Goal: Task Accomplishment & Management: Use online tool/utility

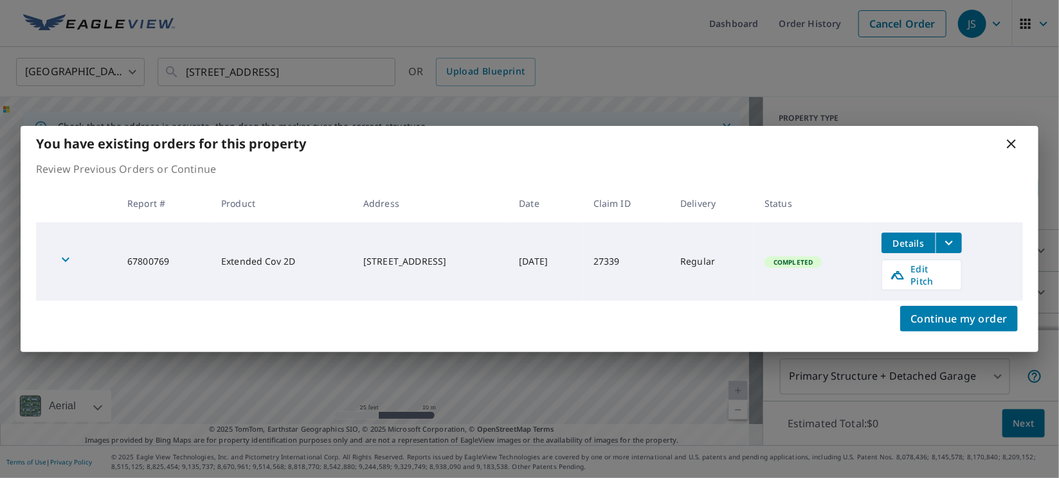
click at [1015, 148] on icon at bounding box center [1010, 143] width 15 height 15
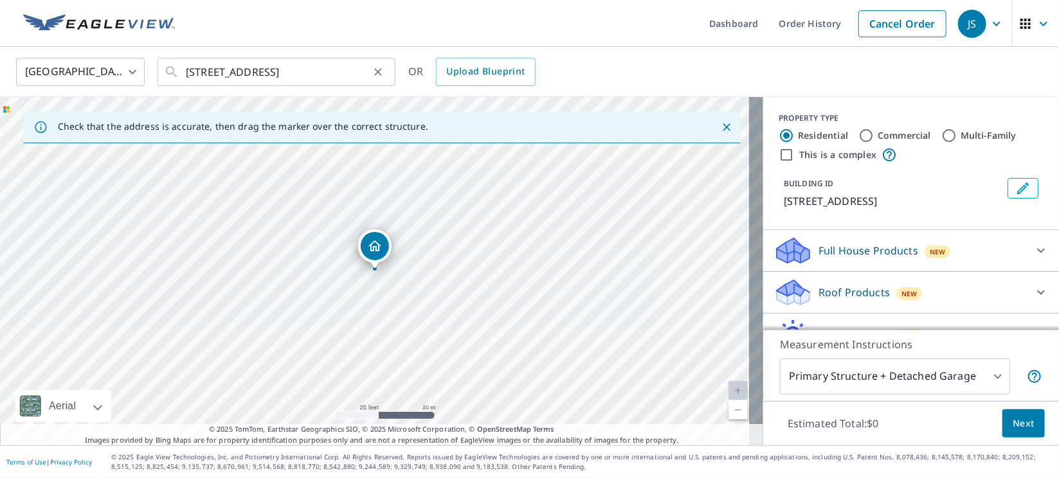
click at [378, 66] on icon "Clear" at bounding box center [377, 72] width 13 height 13
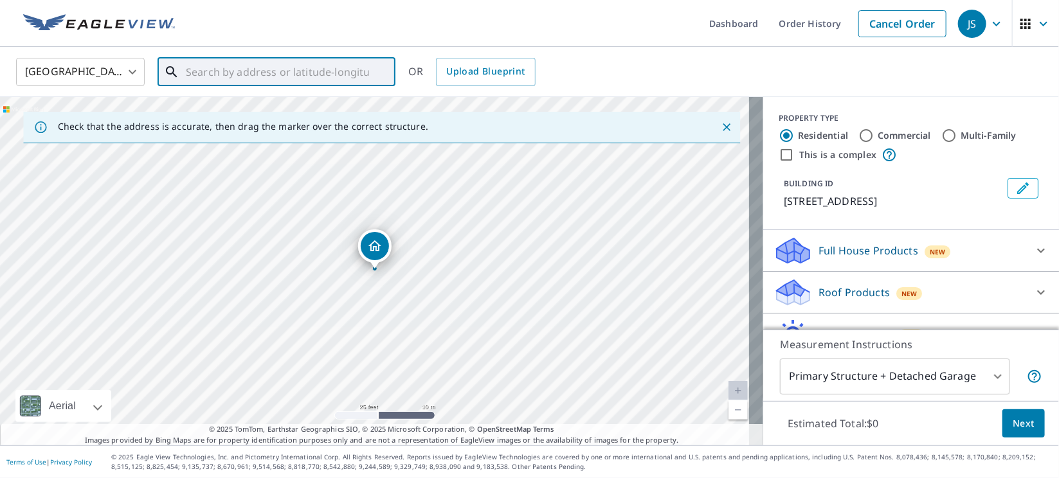
click at [323, 69] on input "text" at bounding box center [277, 72] width 183 height 36
paste input "[STREET_ADDRESS]"
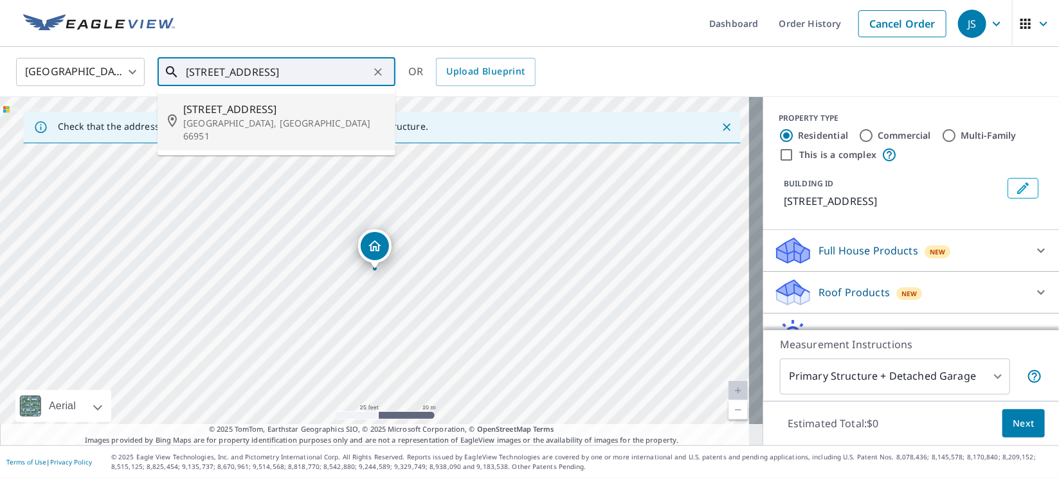
click at [226, 108] on span "[STREET_ADDRESS]" at bounding box center [284, 109] width 202 height 15
type input "[STREET_ADDRESS]"
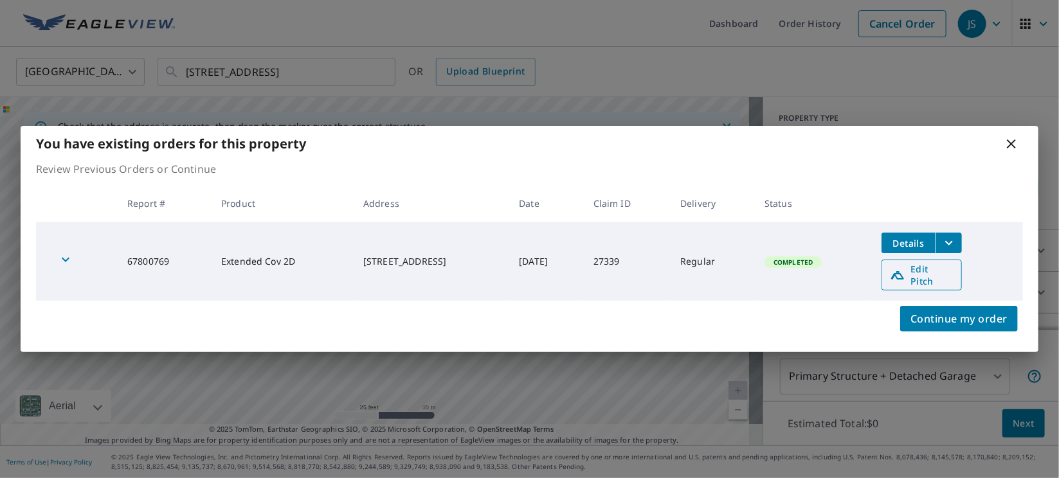
click at [943, 278] on span "Edit Pitch" at bounding box center [921, 275] width 64 height 24
click at [1010, 144] on icon at bounding box center [1010, 143] width 15 height 15
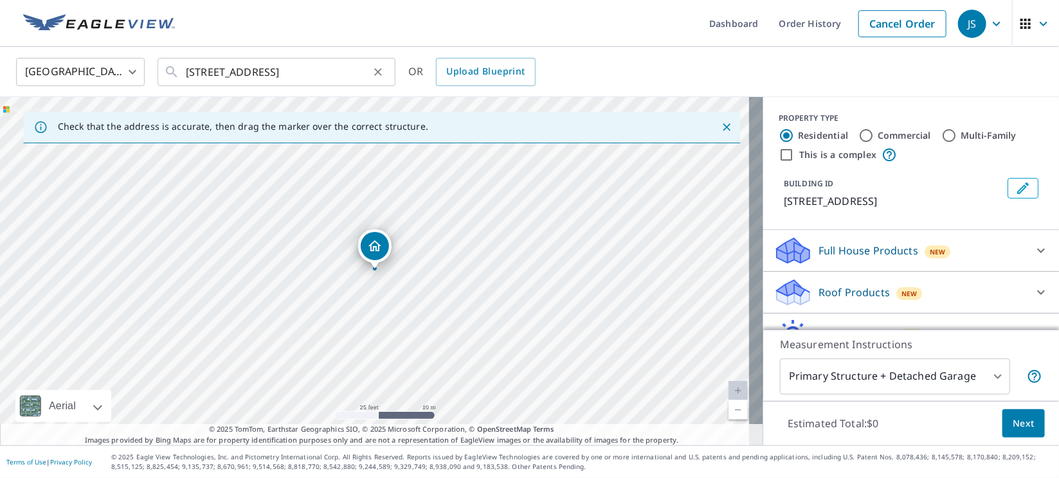
click at [375, 72] on icon "Clear" at bounding box center [377, 72] width 13 height 13
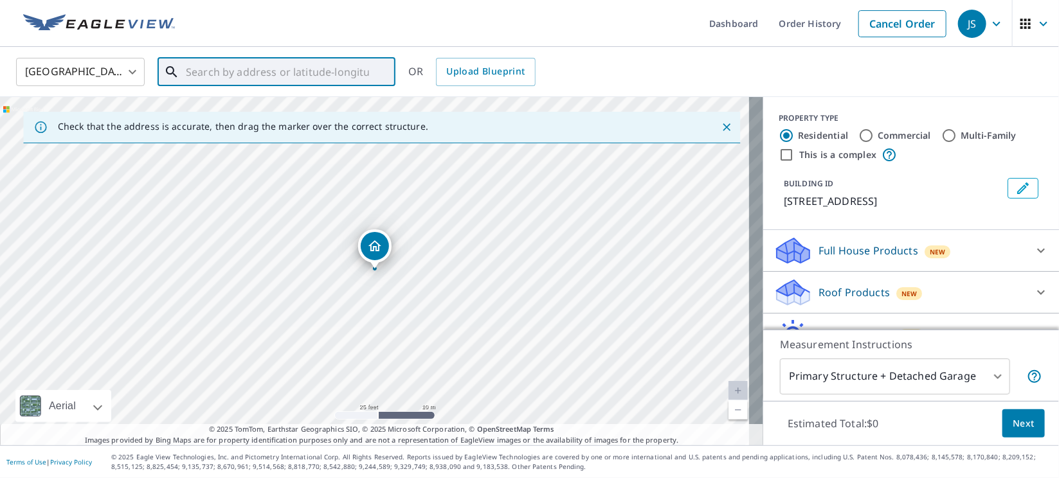
paste input "[STREET_ADDRESS]"
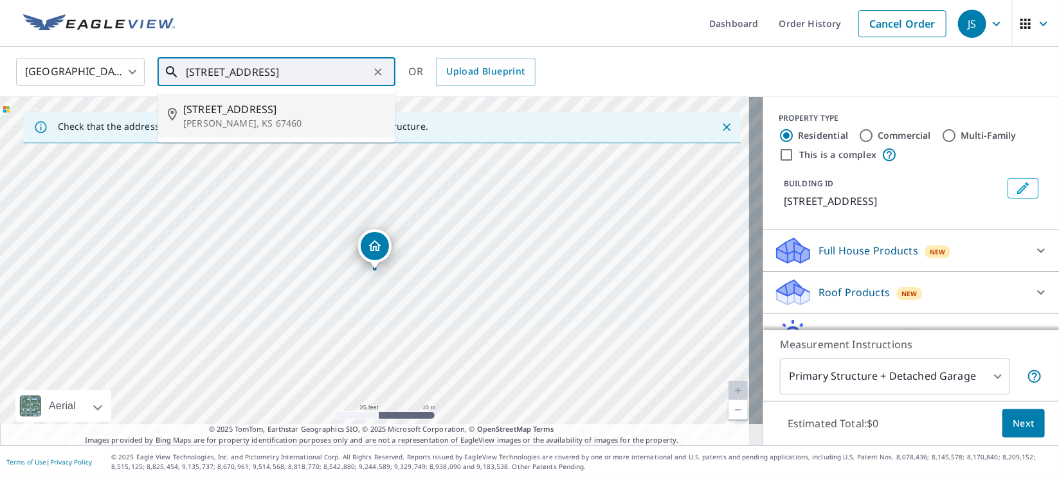
click at [212, 107] on span "[STREET_ADDRESS]" at bounding box center [284, 109] width 202 height 15
type input "[STREET_ADDRESS][PERSON_NAME]"
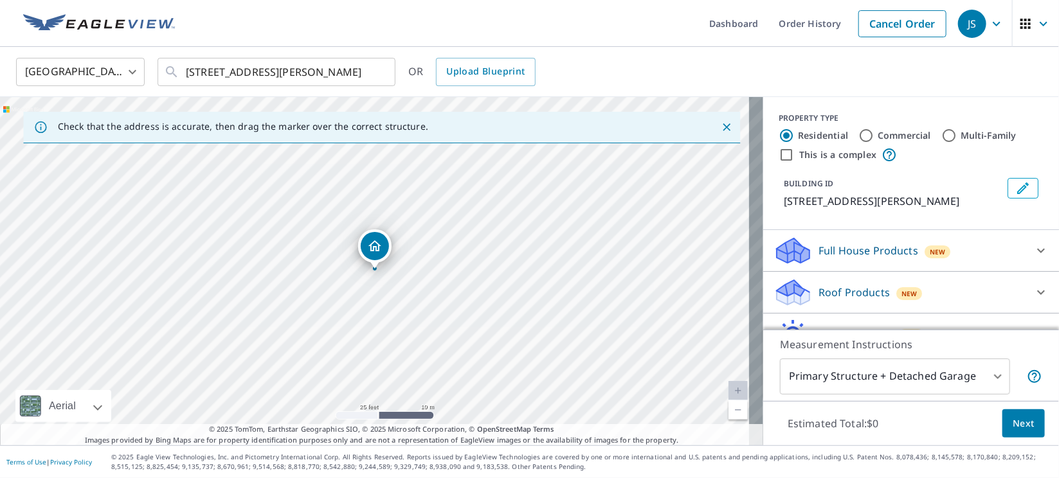
click at [851, 299] on p "Roof Products" at bounding box center [853, 292] width 71 height 15
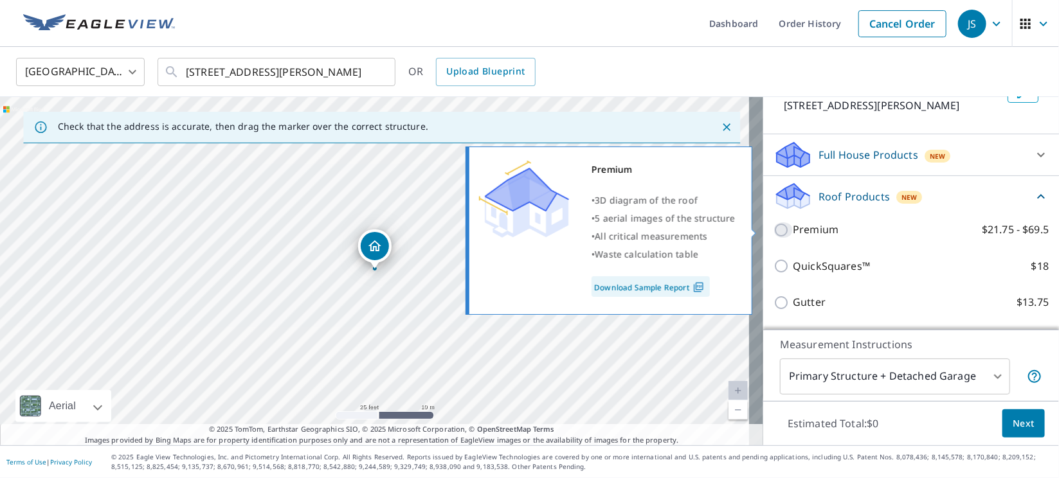
click at [773, 230] on input "Premium $21.75 - $69.5" at bounding box center [782, 229] width 19 height 15
checkbox input "true"
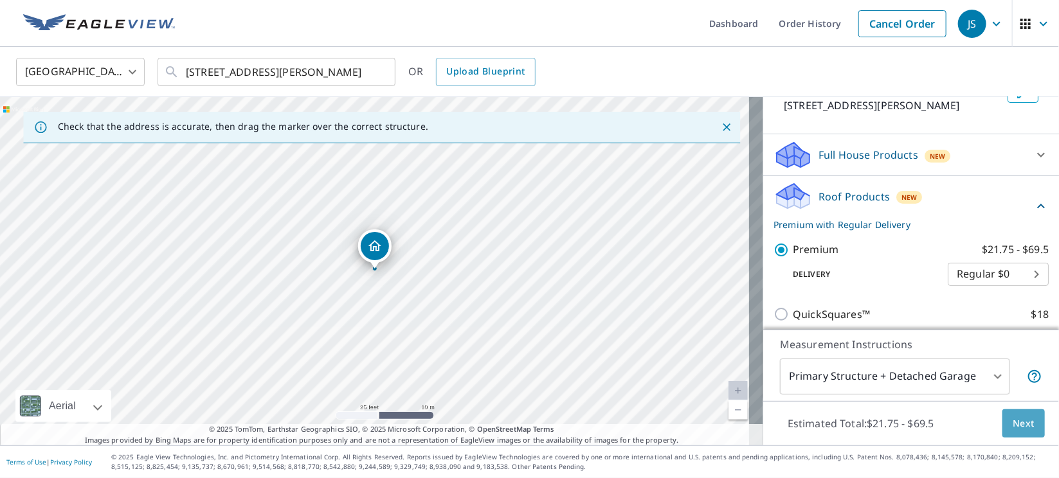
click at [1012, 422] on span "Next" at bounding box center [1023, 424] width 22 height 16
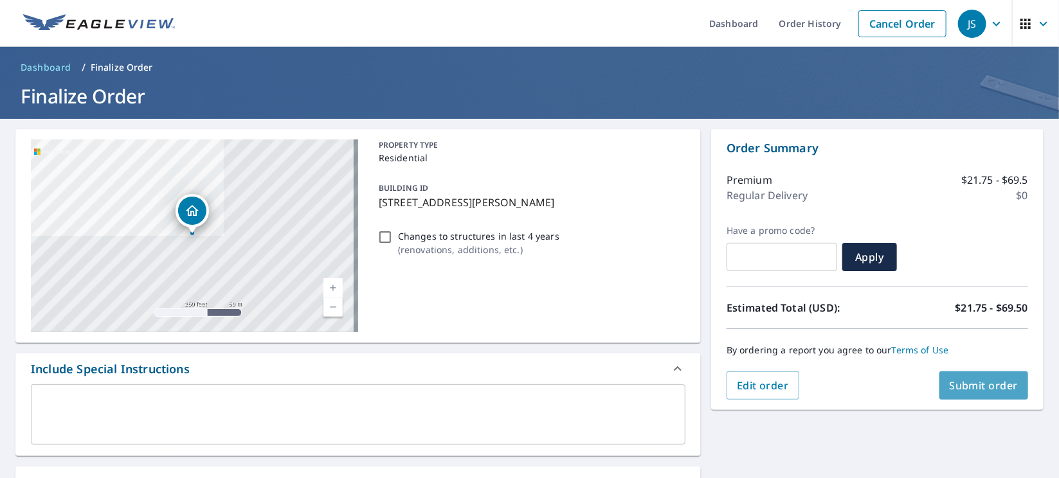
click at [989, 380] on span "Submit order" at bounding box center [983, 386] width 69 height 14
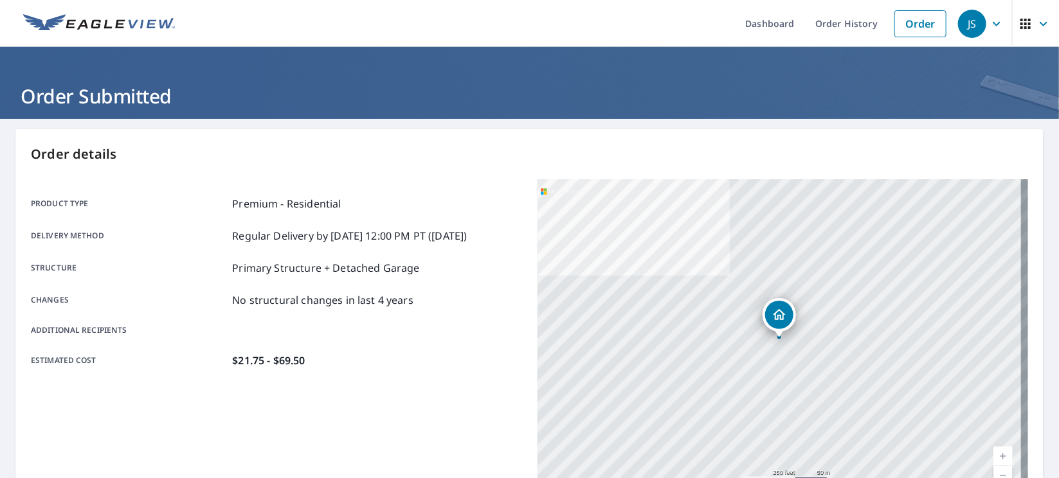
scroll to position [277, 0]
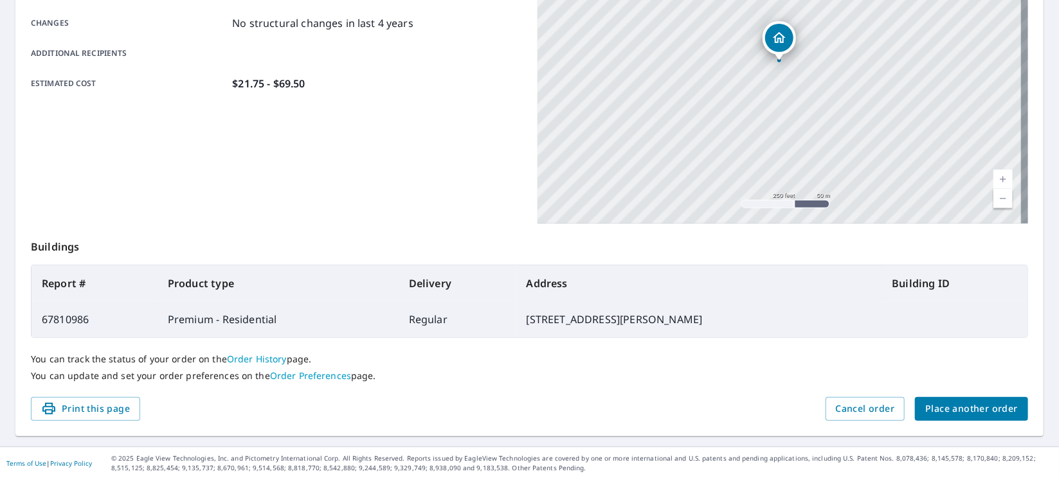
click at [952, 401] on span "Place another order" at bounding box center [971, 409] width 93 height 16
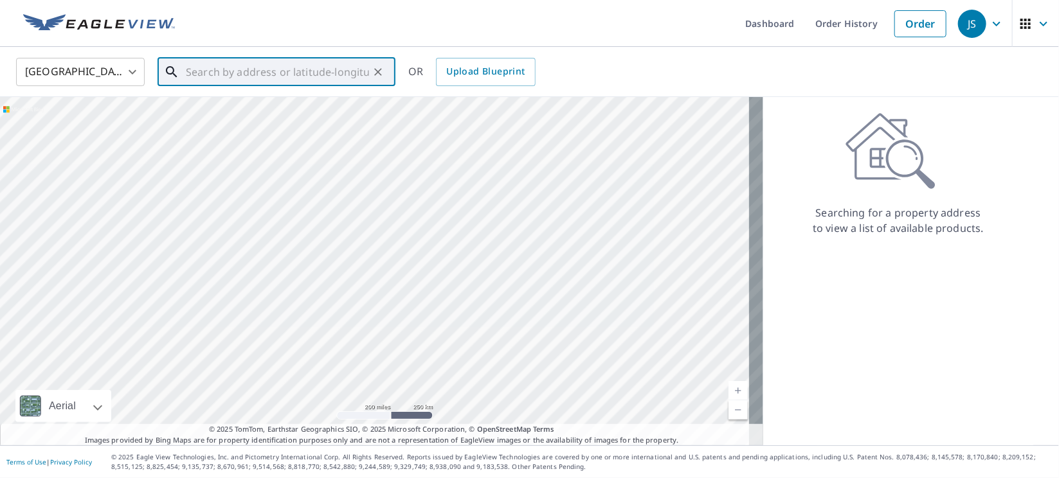
click at [339, 67] on input "text" at bounding box center [277, 72] width 183 height 36
paste input "[STREET_ADDRESS][PERSON_NAME]"
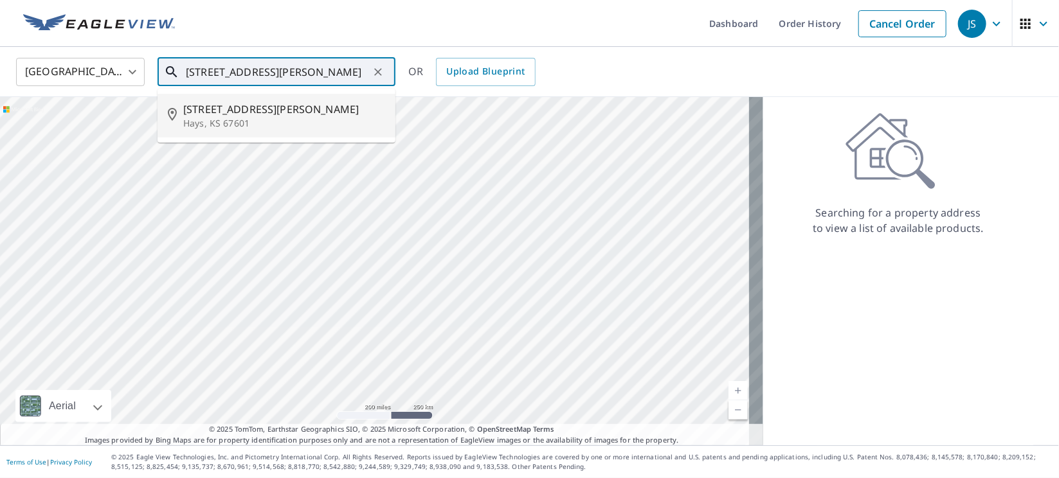
click at [219, 121] on p "Hays, KS 67601" at bounding box center [284, 123] width 202 height 13
type input "[STREET_ADDRESS][PERSON_NAME]"
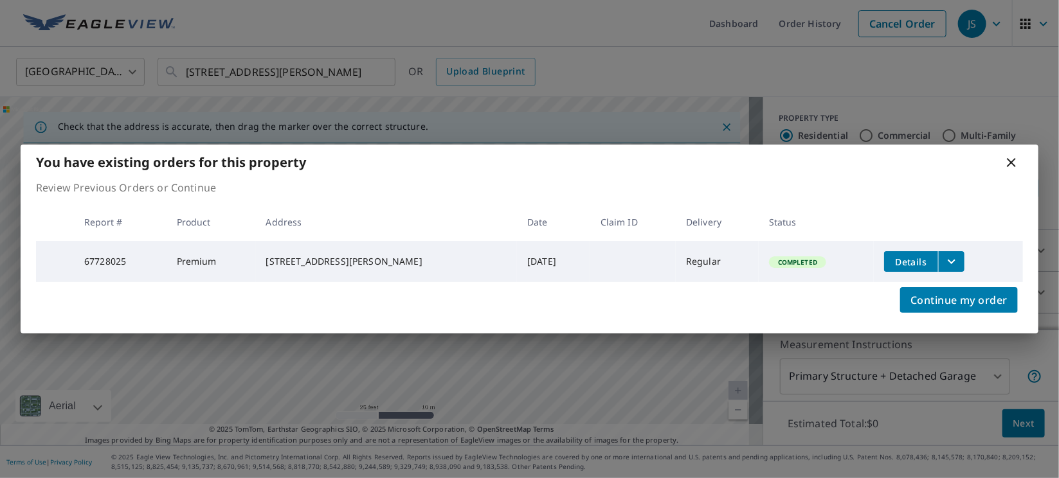
click at [949, 256] on button "filesDropdownBtn-67728025" at bounding box center [951, 261] width 26 height 21
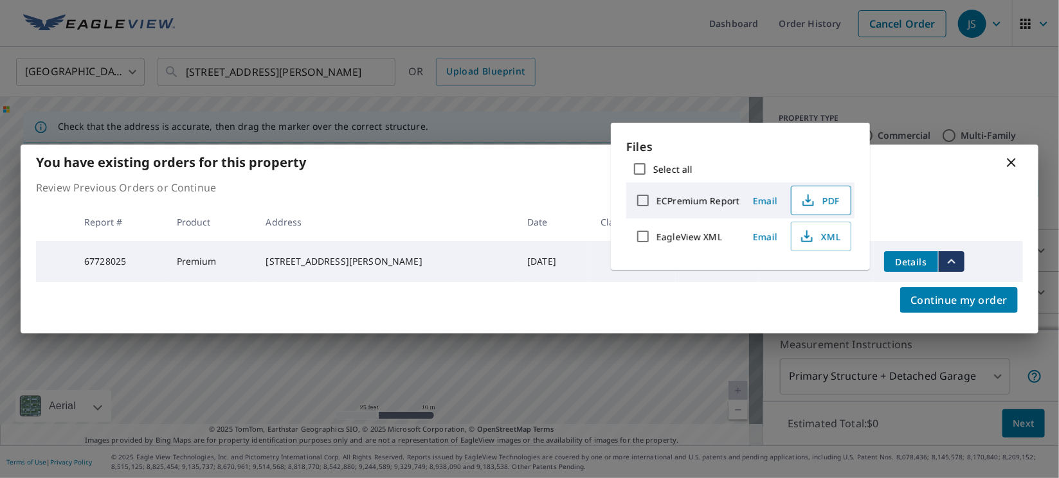
click at [837, 206] on span "PDF" at bounding box center [819, 200] width 41 height 15
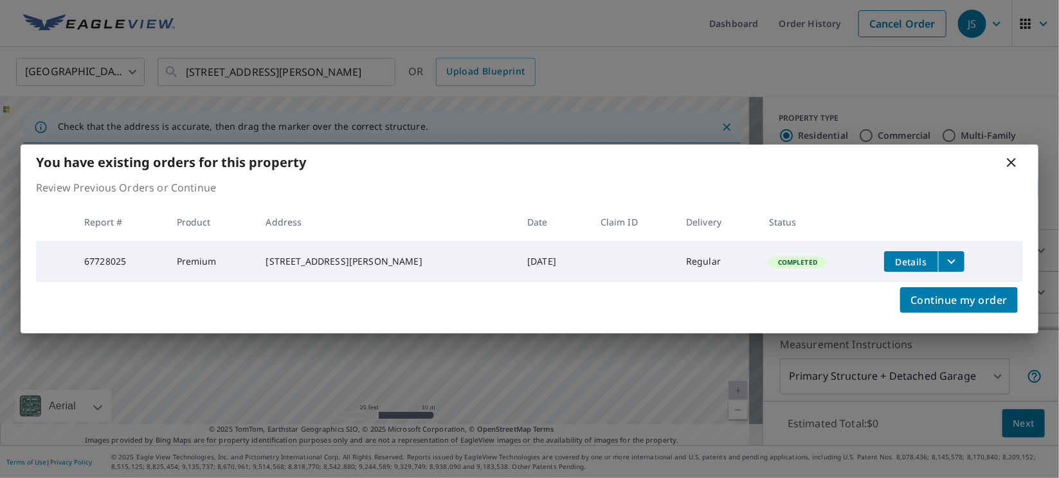
click at [1010, 157] on icon at bounding box center [1010, 162] width 15 height 15
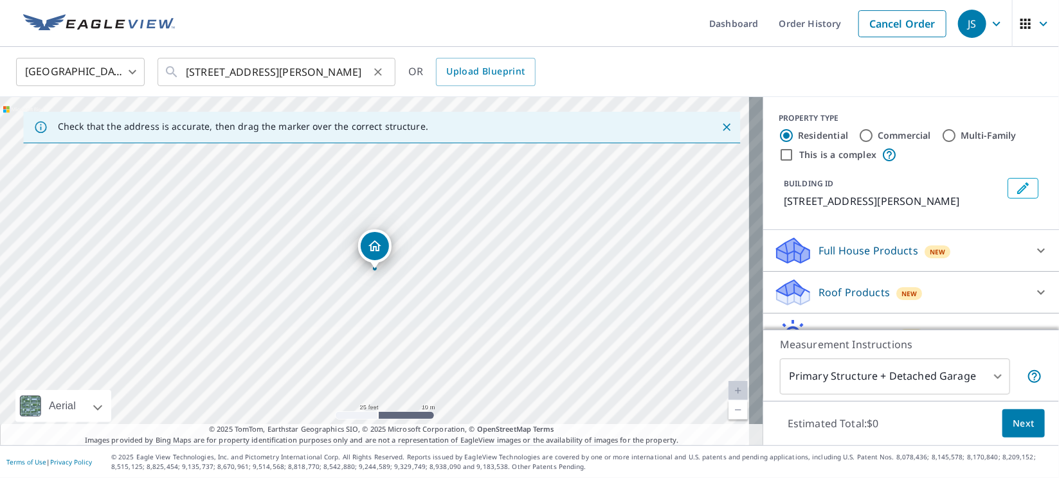
click at [380, 69] on icon "Clear" at bounding box center [378, 72] width 8 height 8
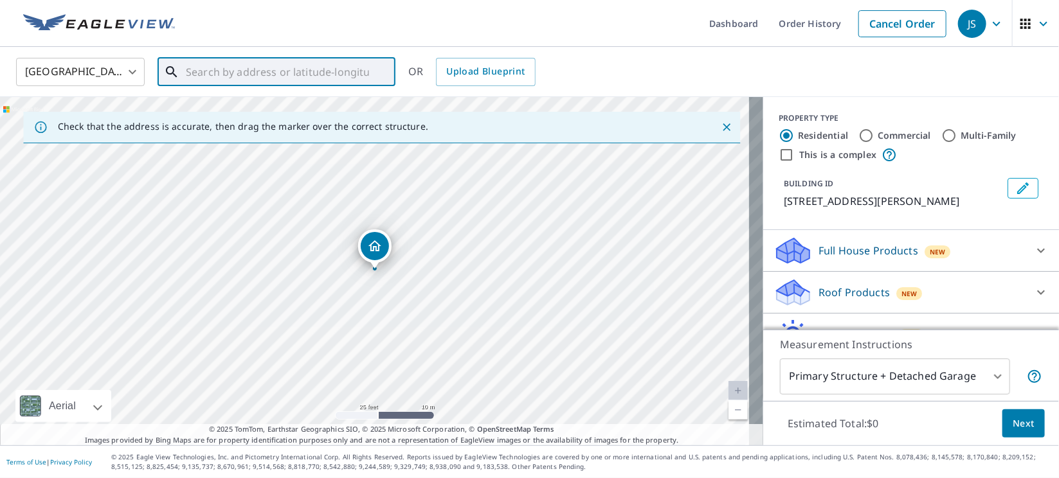
paste input "[STREET_ADDRESS]"
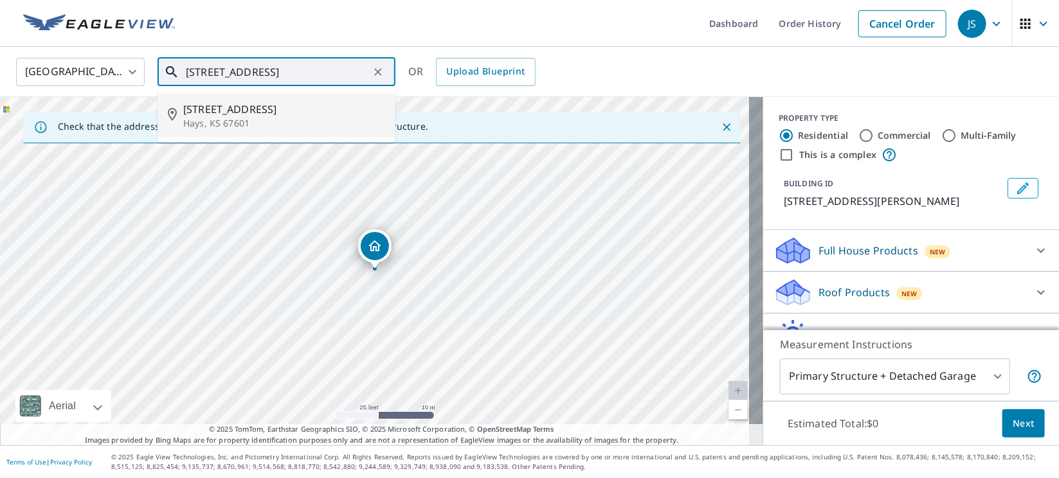
click at [224, 120] on p "Hays, KS 67601" at bounding box center [284, 123] width 202 height 13
type input "[STREET_ADDRESS]"
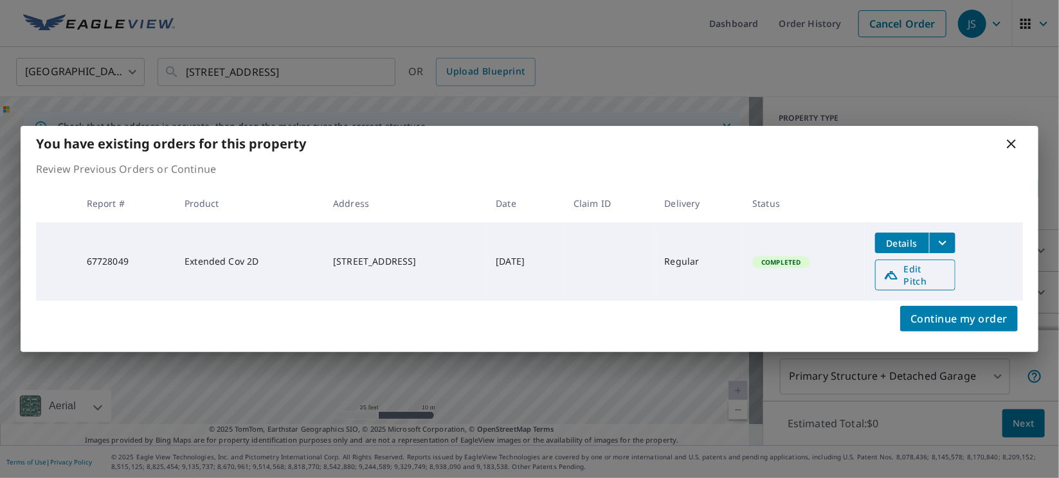
click at [929, 280] on span "Edit Pitch" at bounding box center [915, 275] width 64 height 24
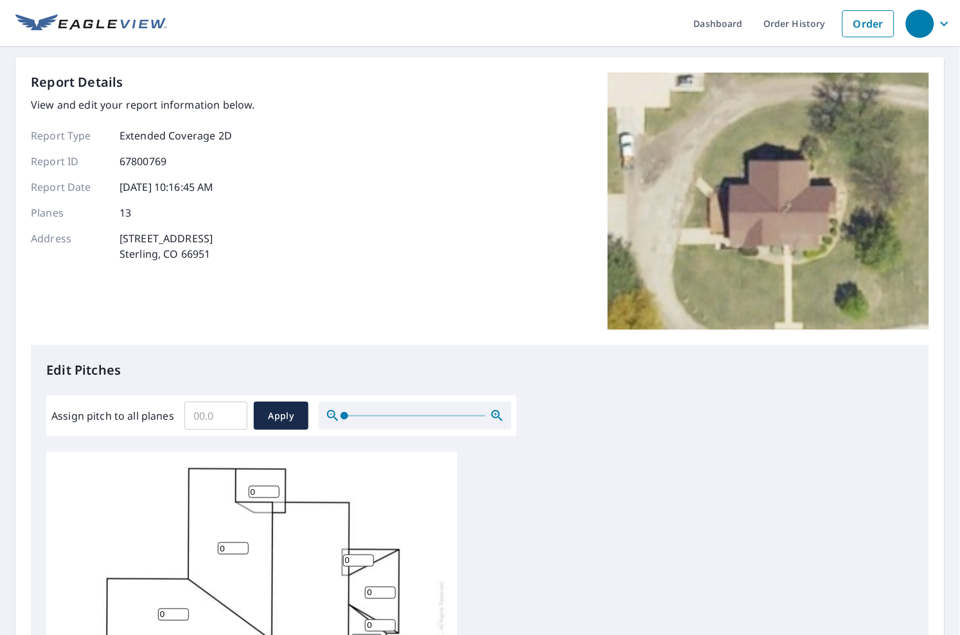
click at [221, 406] on input "Assign pitch to all planes" at bounding box center [215, 416] width 63 height 36
type input "10"
click at [287, 413] on span "Apply" at bounding box center [281, 416] width 34 height 16
type input "10"
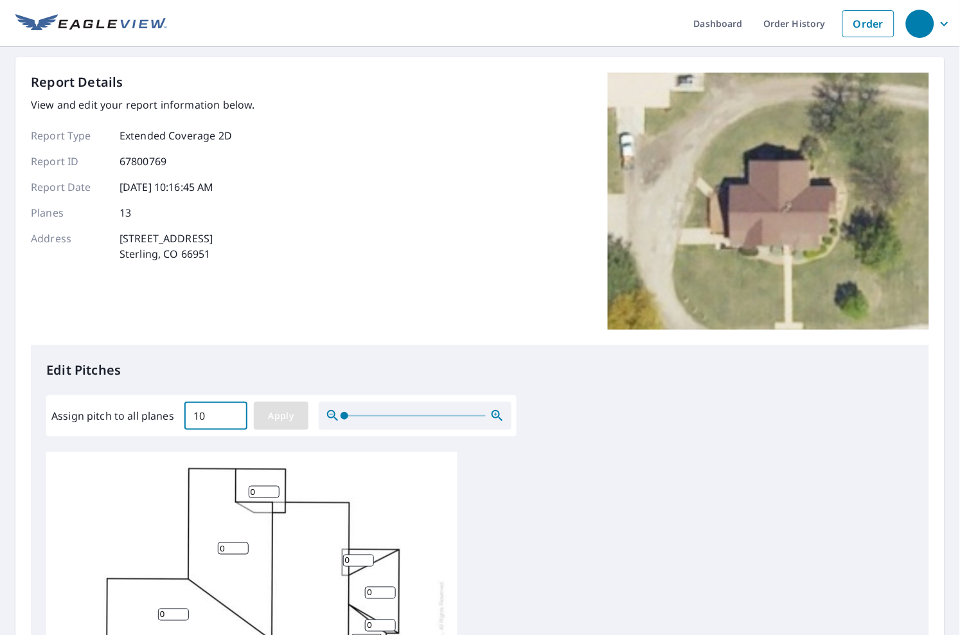
type input "10"
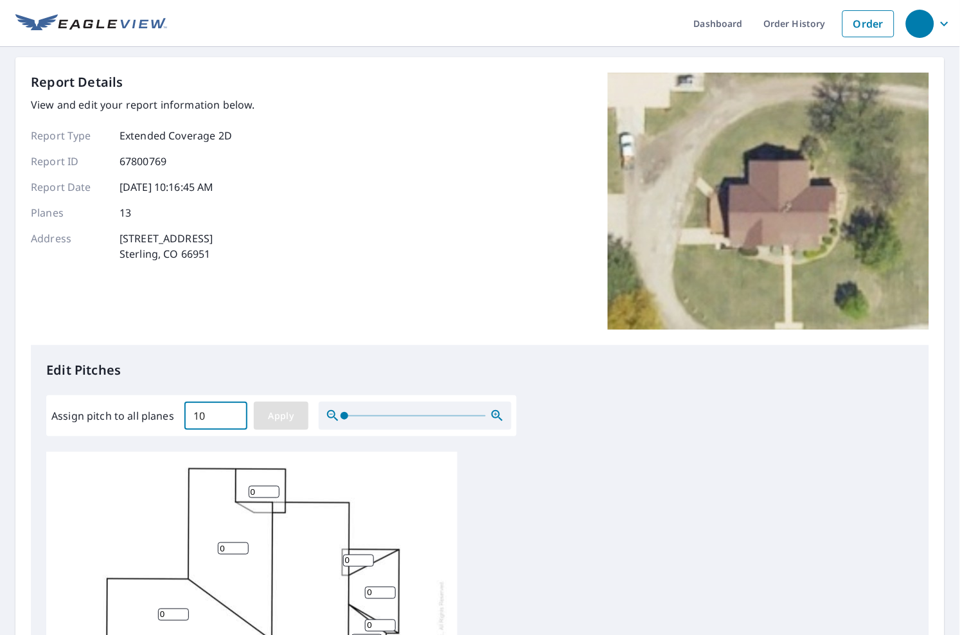
type input "10"
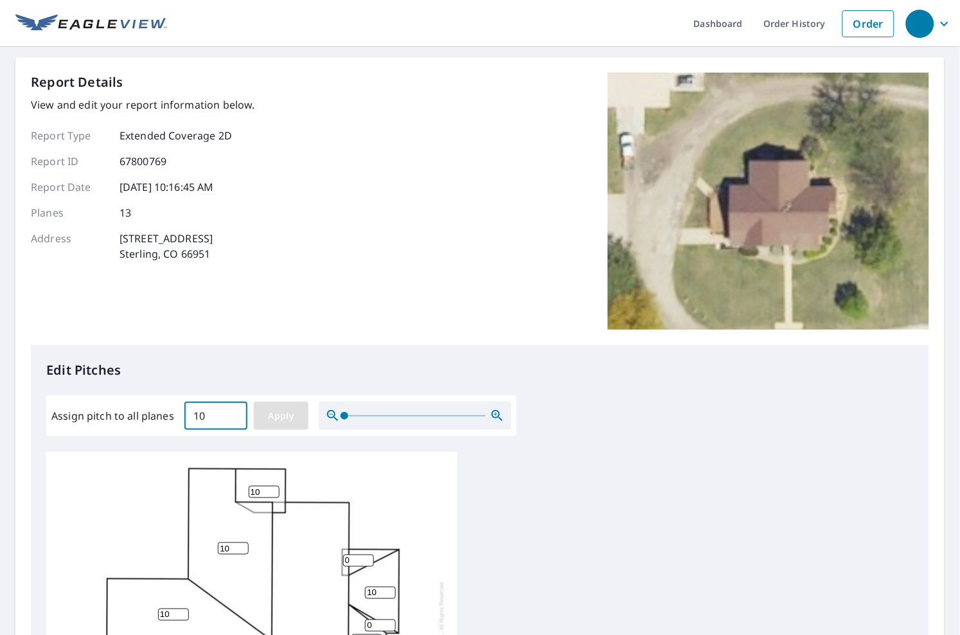
type input "10"
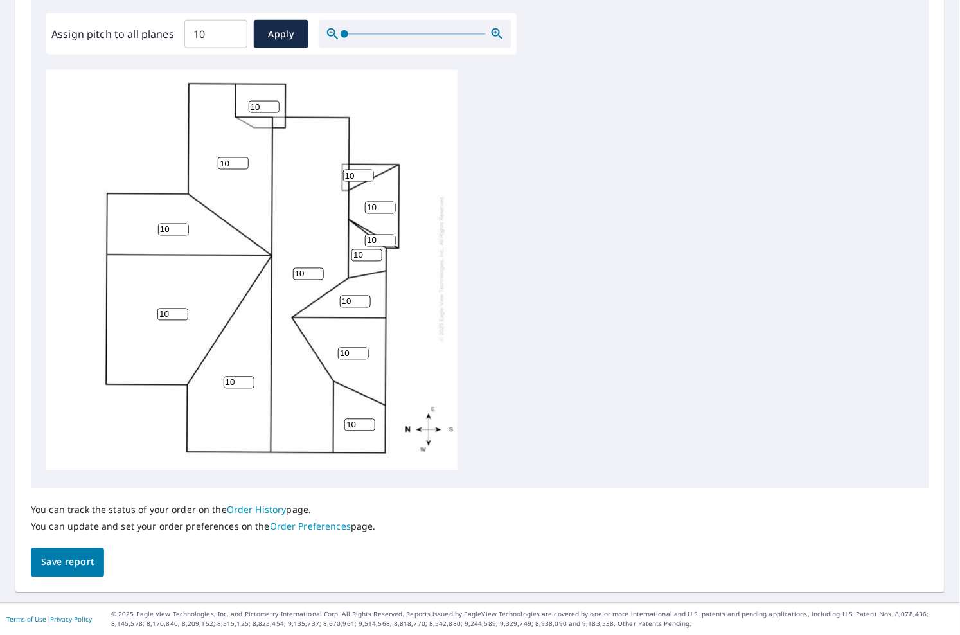
scroll to position [22, 0]
click at [65, 564] on span "Save report" at bounding box center [67, 563] width 53 height 16
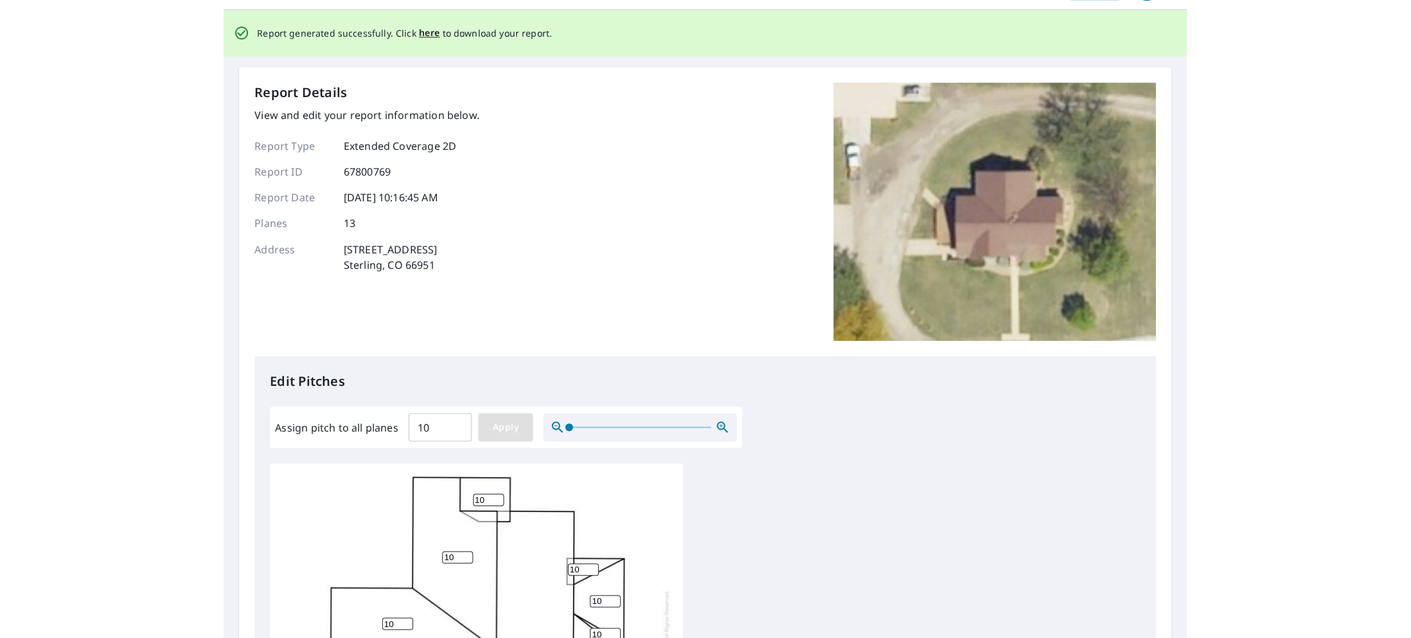
scroll to position [0, 0]
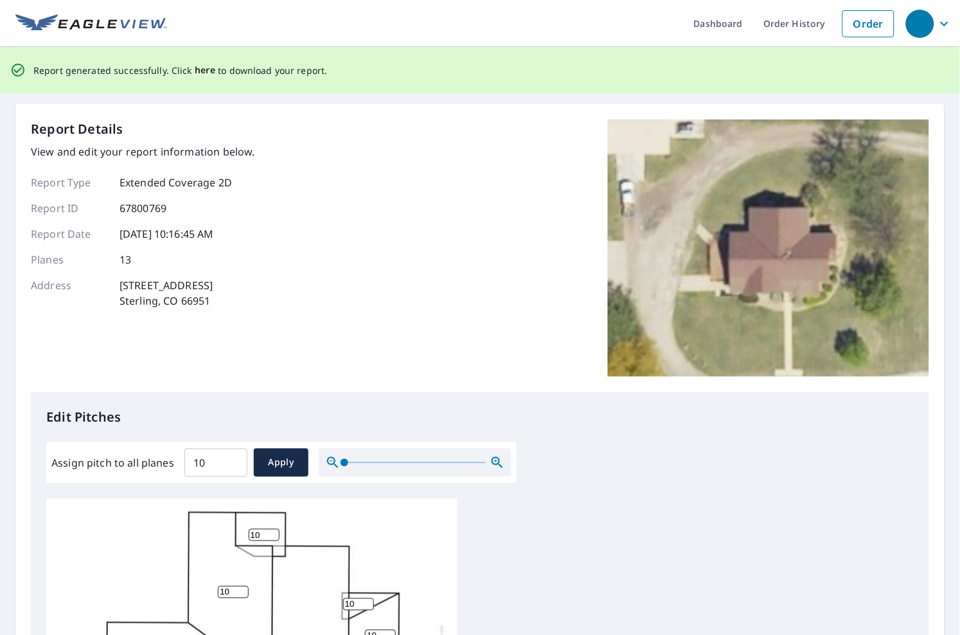
click at [206, 72] on span "here" at bounding box center [205, 70] width 21 height 16
click at [199, 70] on span "here" at bounding box center [205, 70] width 21 height 16
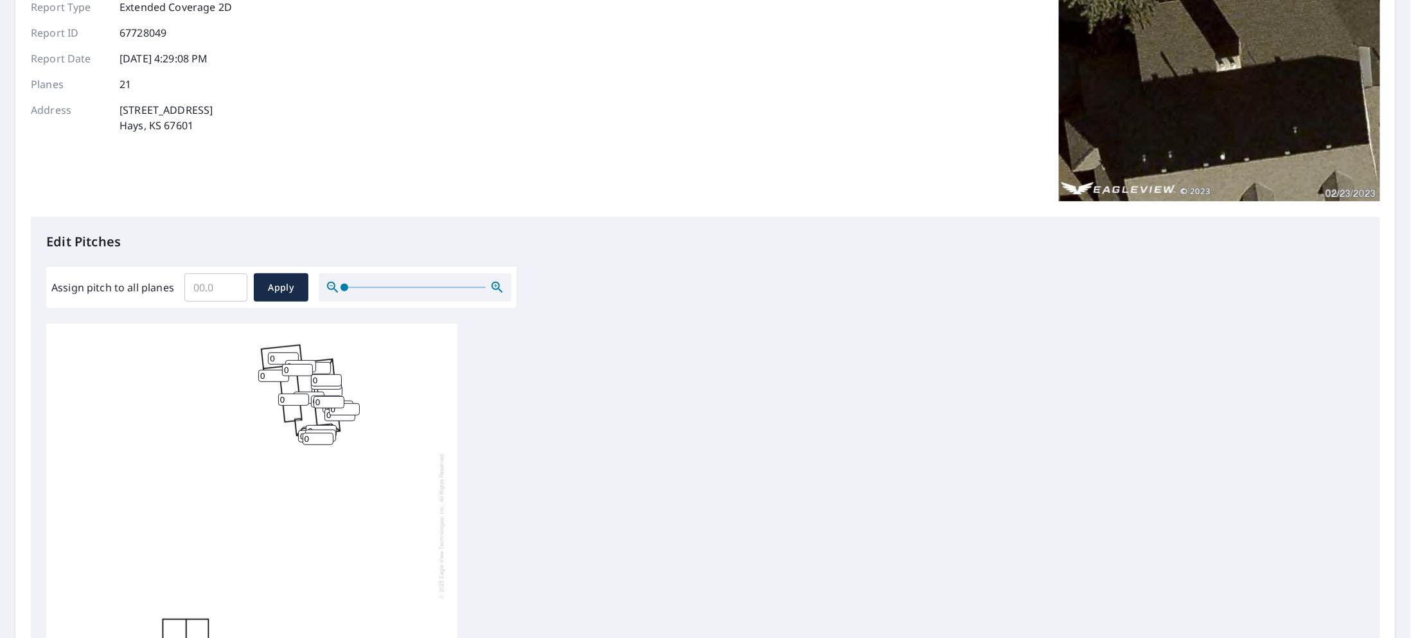
scroll to position [355, 0]
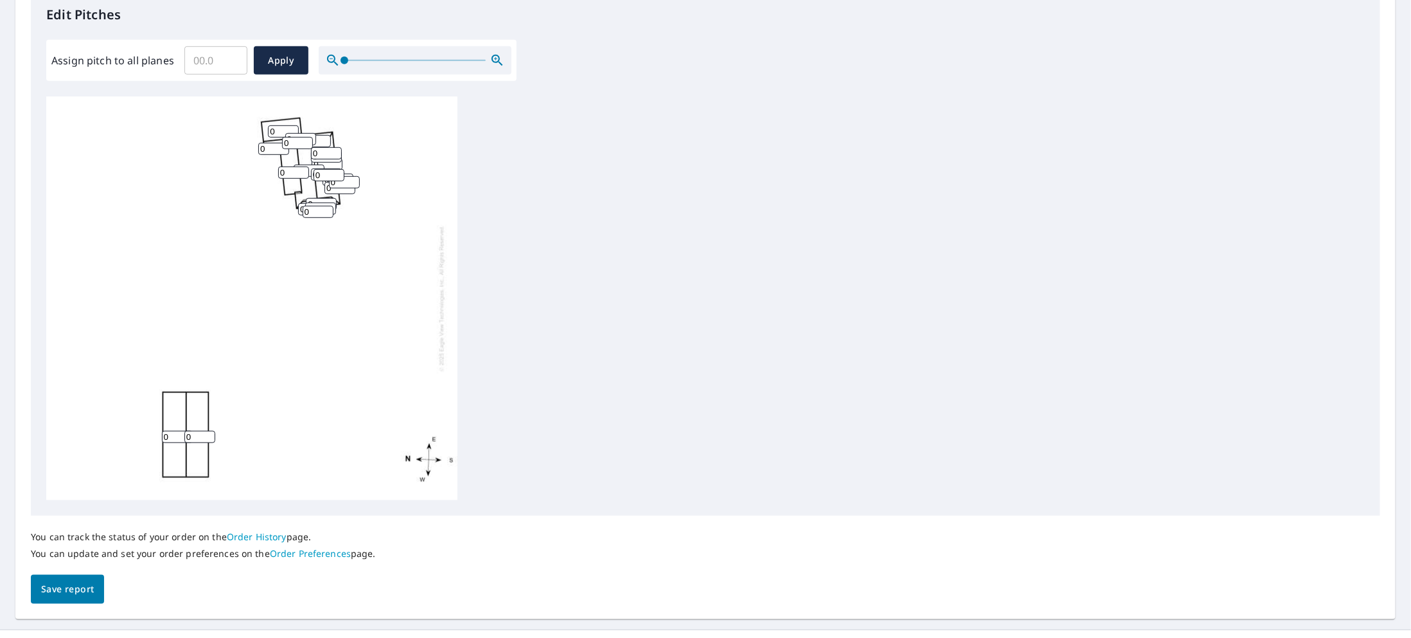
click at [202, 64] on input "Assign pitch to all planes" at bounding box center [215, 60] width 63 height 36
type input "12"
click at [287, 60] on span "Apply" at bounding box center [281, 61] width 34 height 16
type input "12"
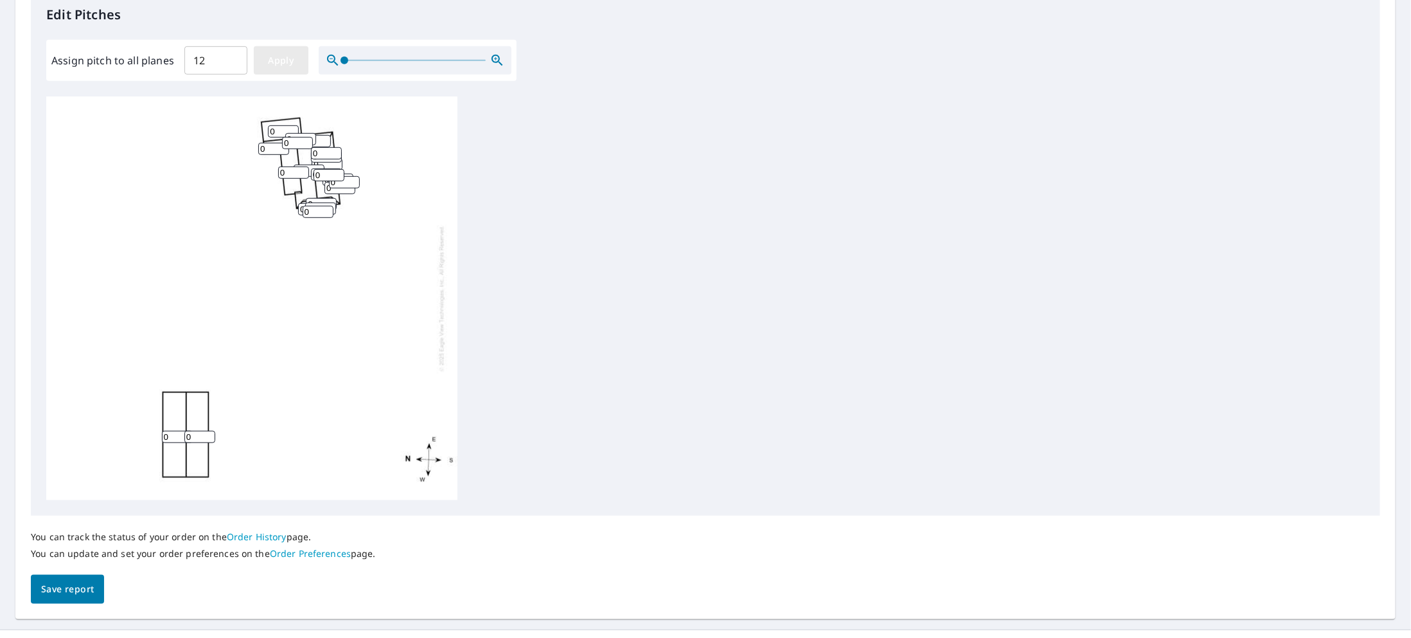
type input "12"
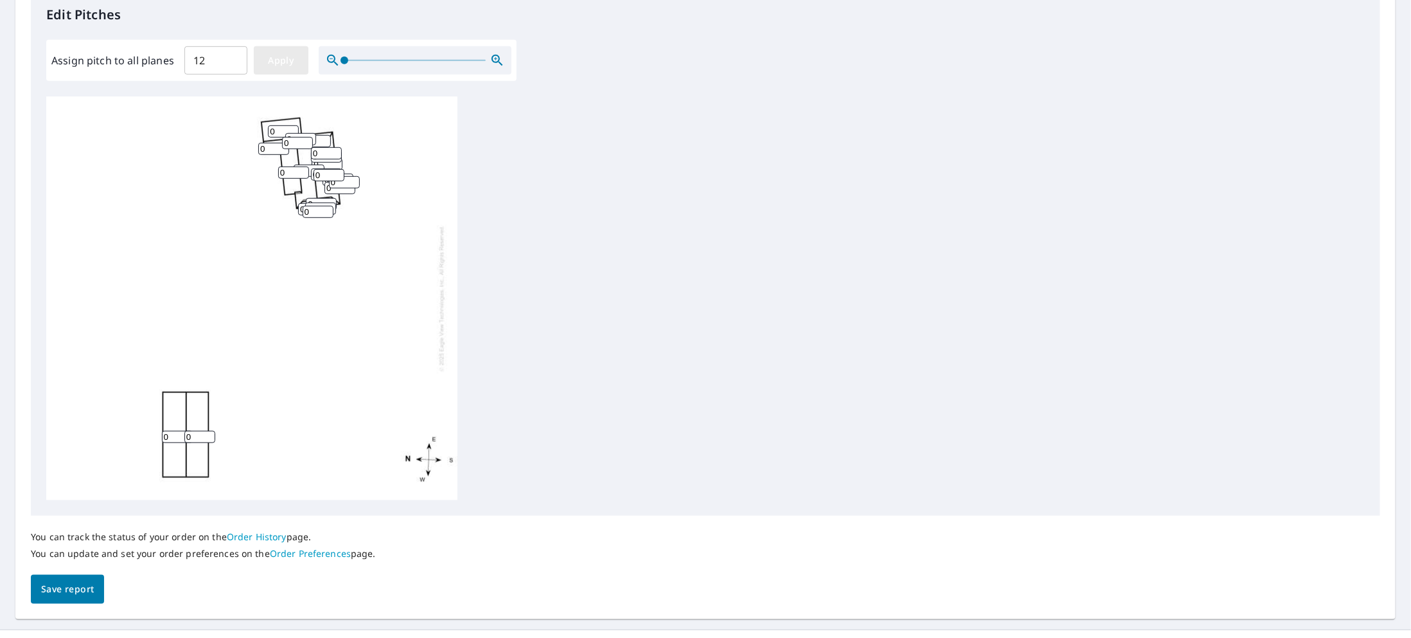
type input "12"
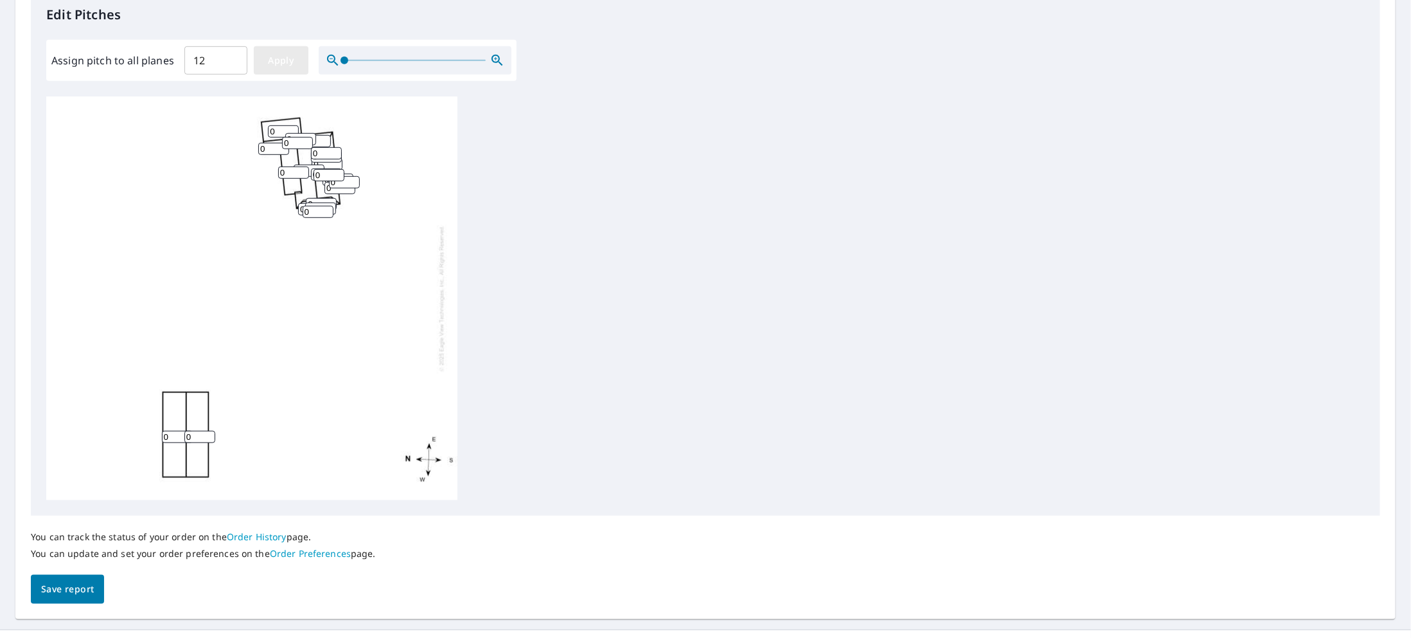
type input "12"
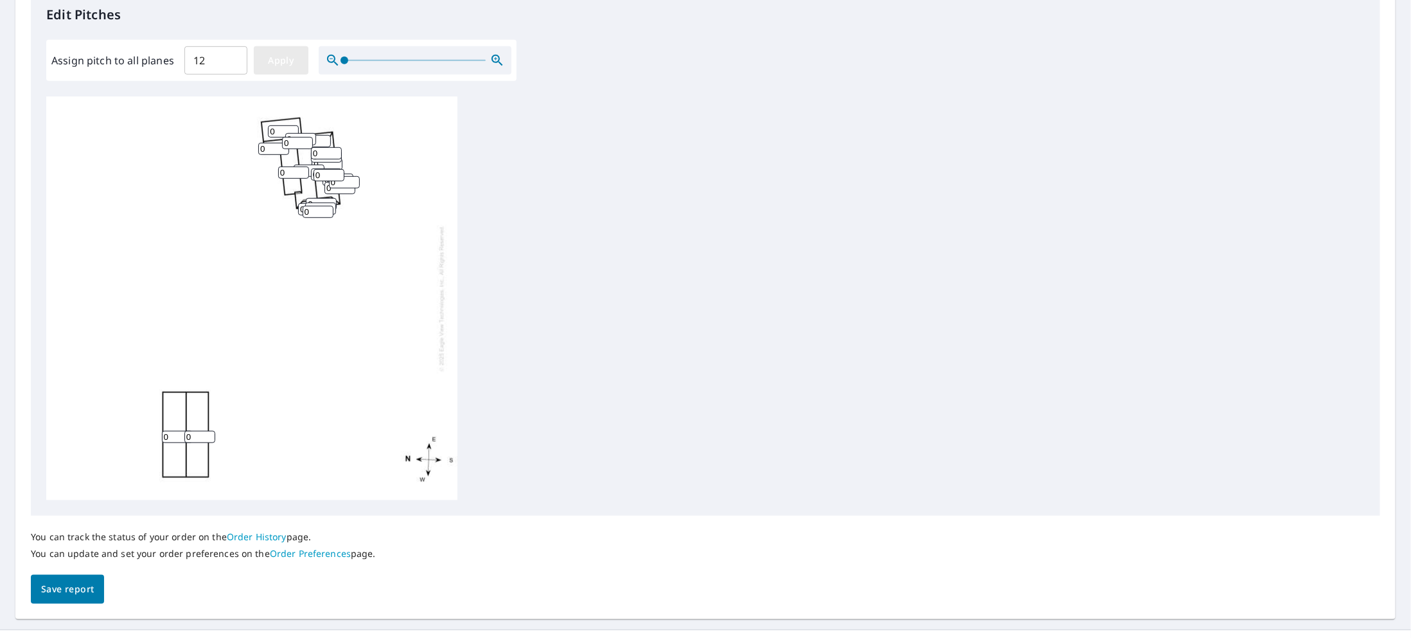
type input "12"
drag, startPoint x: 175, startPoint y: 435, endPoint x: 136, endPoint y: 413, distance: 44.3
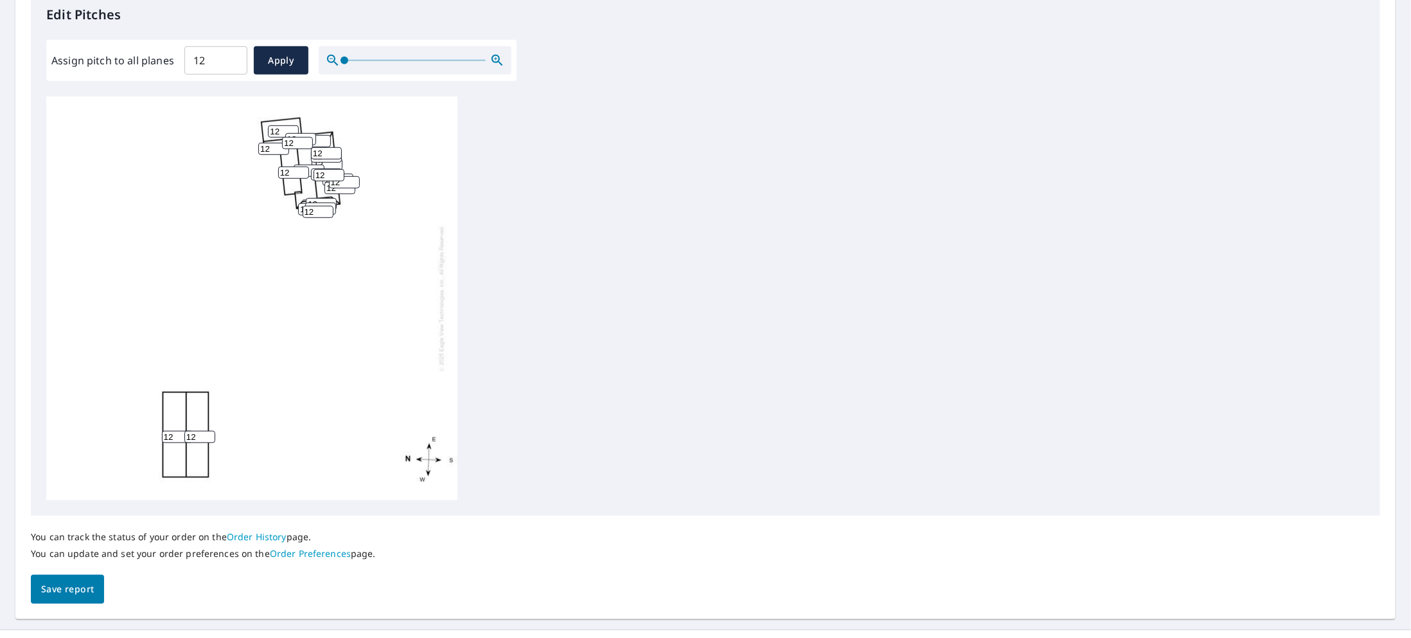
click at [136, 413] on div "12 12 12 12 12 12 12 12 12 12 12 12 12 12 12 12 12 12 12 12 12" at bounding box center [251, 298] width 411 height 404
type input "0"
drag, startPoint x: 199, startPoint y: 436, endPoint x: 165, endPoint y: 420, distance: 37.7
click at [165, 420] on div "0 12 12 12 12 12 12 12 12 12 12 12 12 12 12 12 12 12 12 12 12" at bounding box center [251, 298] width 411 height 404
type input "0"
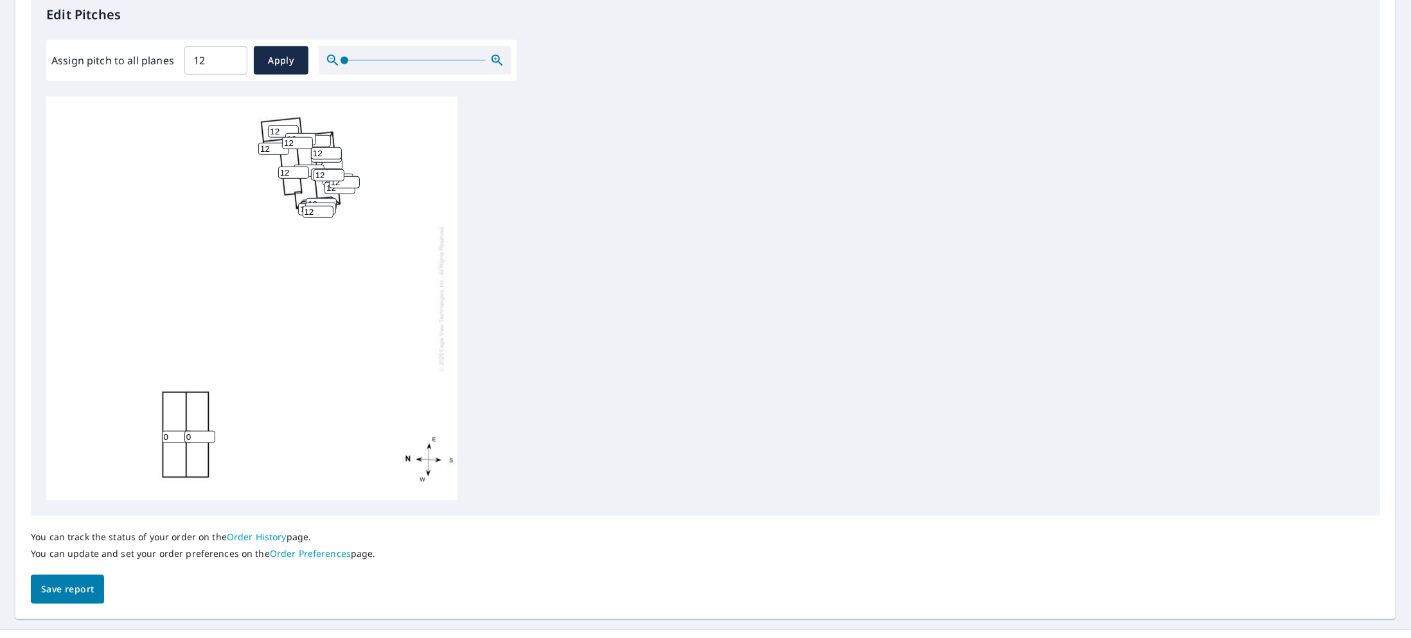
click at [85, 583] on span "Save report" at bounding box center [67, 589] width 53 height 16
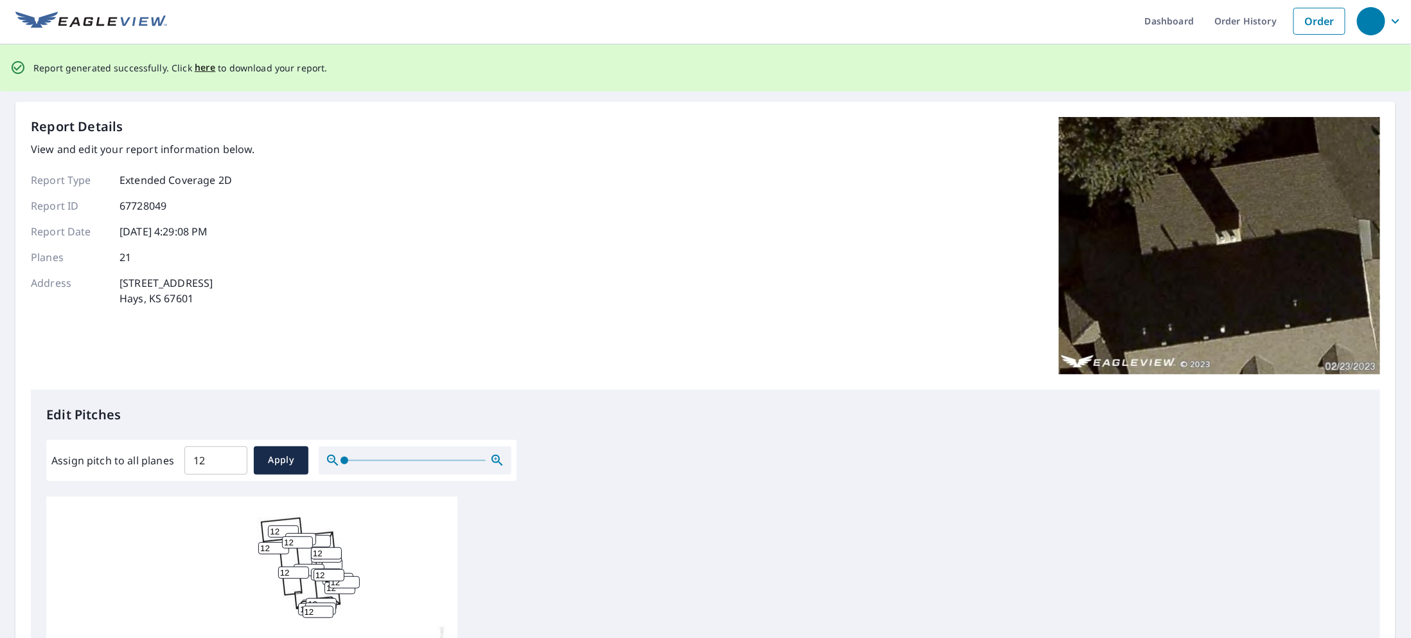
scroll to position [0, 0]
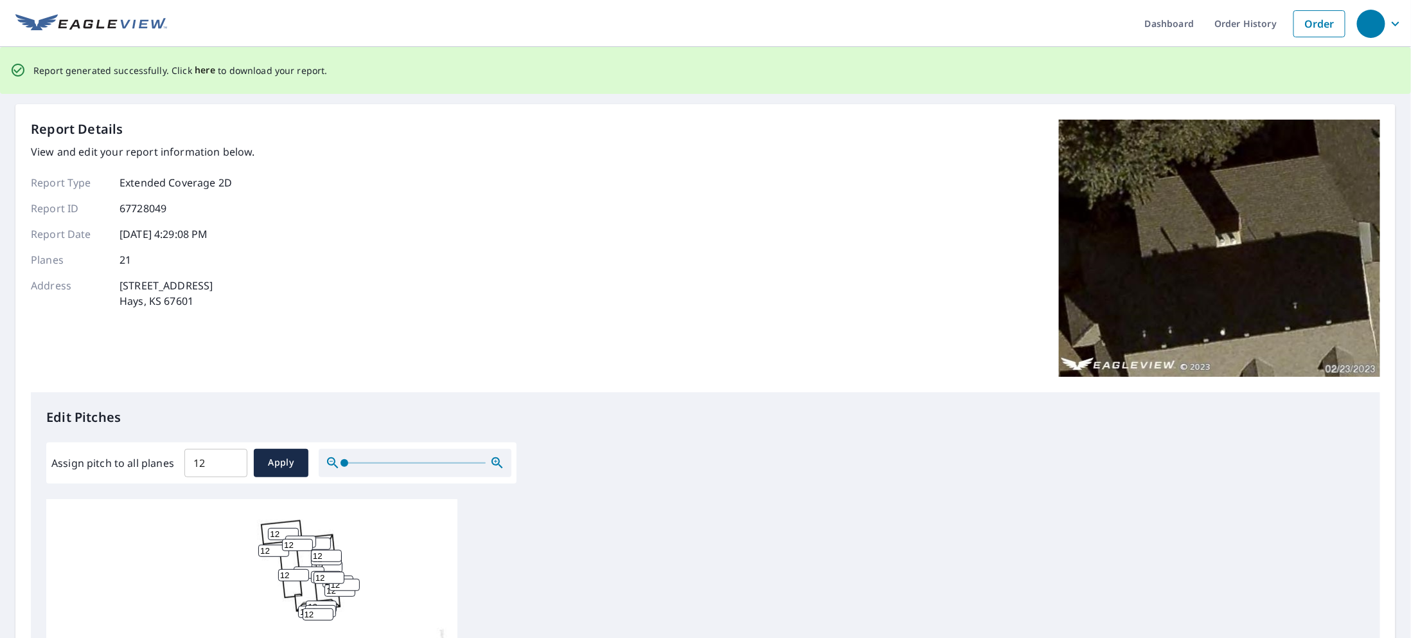
click at [197, 69] on span "here" at bounding box center [205, 70] width 21 height 16
